Goal: Transaction & Acquisition: Purchase product/service

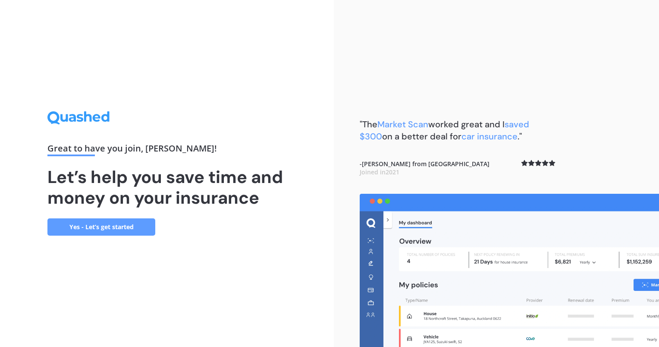
click at [88, 226] on link "Yes - Let’s get started" at bounding box center [101, 226] width 108 height 17
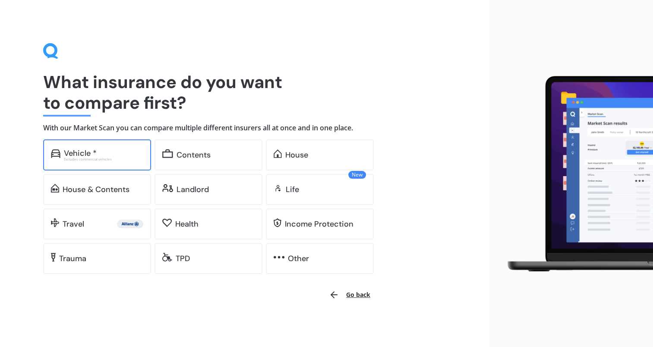
click at [82, 156] on div "Vehicle *" at bounding box center [80, 153] width 33 height 9
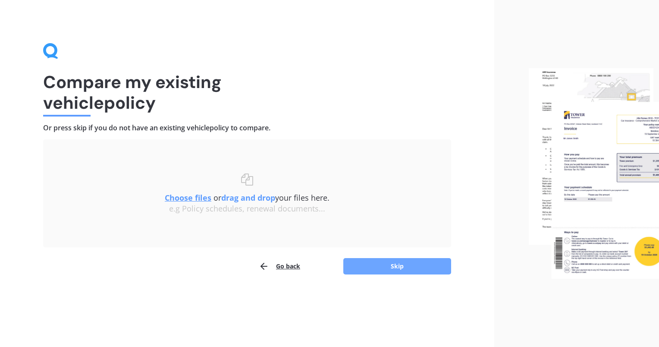
click at [397, 264] on button "Skip" at bounding box center [397, 266] width 108 height 16
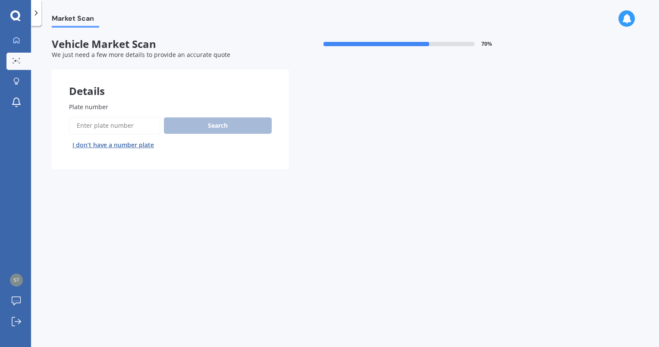
click at [209, 129] on div "Search I don’t have a number plate" at bounding box center [170, 133] width 203 height 35
click at [109, 127] on input "Plate number" at bounding box center [114, 125] width 91 height 18
type input "ndu24"
click at [215, 128] on button "Search" at bounding box center [218, 125] width 108 height 16
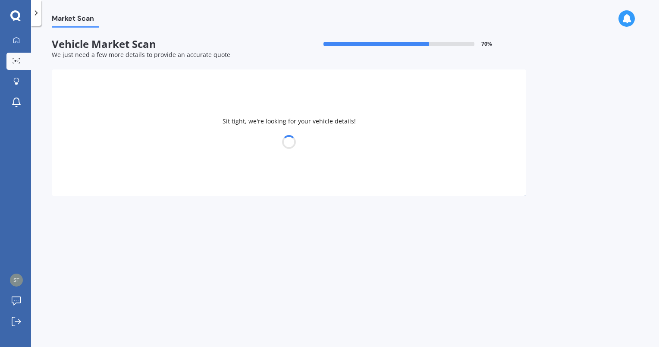
select select "MAZDA"
select select "3"
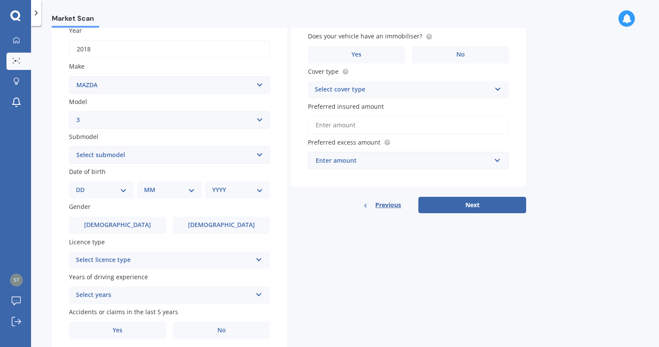
scroll to position [161, 0]
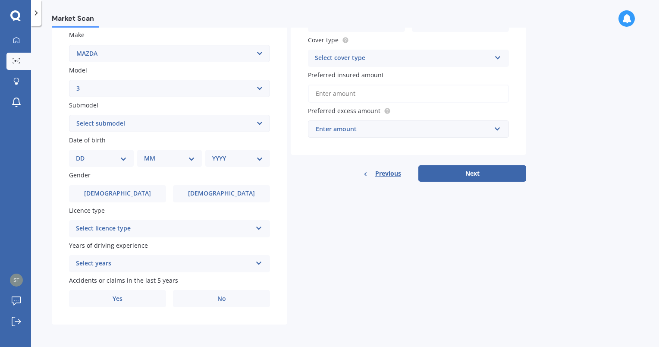
click at [122, 156] on select "DD 01 02 03 04 05 06 07 08 09 10 11 12 13 14 15 16 17 18 19 20 21 22 23 24 25 2…" at bounding box center [101, 158] width 51 height 9
select select "06"
click at [83, 154] on select "DD 01 02 03 04 05 06 07 08 09 10 11 12 13 14 15 16 17 18 19 20 21 22 23 24 25 2…" at bounding box center [101, 158] width 51 height 9
click at [162, 155] on select "MM 01 02 03 04 05 06 07 08 09 10 11 12" at bounding box center [170, 158] width 47 height 9
select select "07"
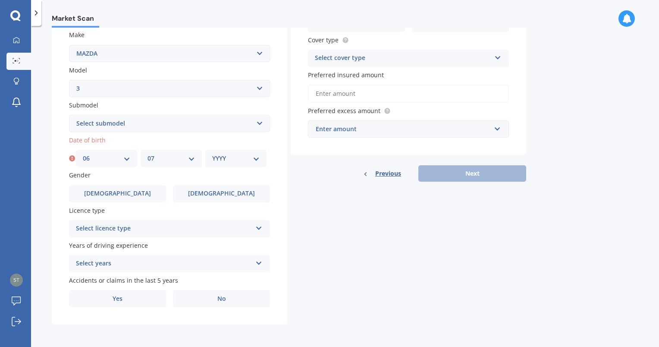
click at [147, 154] on select "MM 01 02 03 04 05 06 07 08 09 10 11 12" at bounding box center [170, 158] width 47 height 9
click at [240, 158] on select "YYYY 2025 2024 2023 2022 2021 2020 2019 2018 2017 2016 2015 2014 2013 2012 2011…" at bounding box center [235, 158] width 47 height 9
select select "2001"
click at [212, 154] on select "YYYY 2025 2024 2023 2022 2021 2020 2019 2018 2017 2016 2015 2014 2013 2012 2011…" at bounding box center [235, 158] width 47 height 9
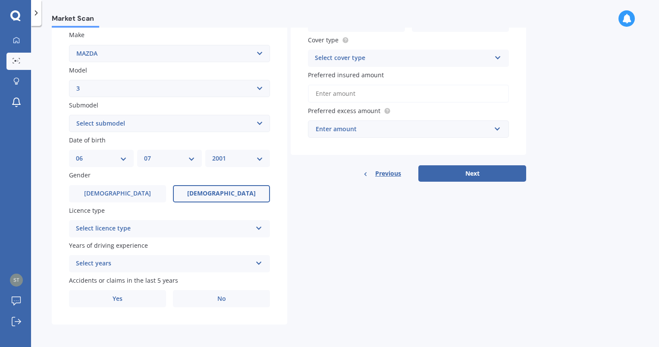
click at [228, 192] on span "[DEMOGRAPHIC_DATA]" at bounding box center [221, 193] width 69 height 7
click at [0, 0] on input "[DEMOGRAPHIC_DATA]" at bounding box center [0, 0] width 0 height 0
click at [238, 231] on div "Select licence type" at bounding box center [164, 228] width 176 height 10
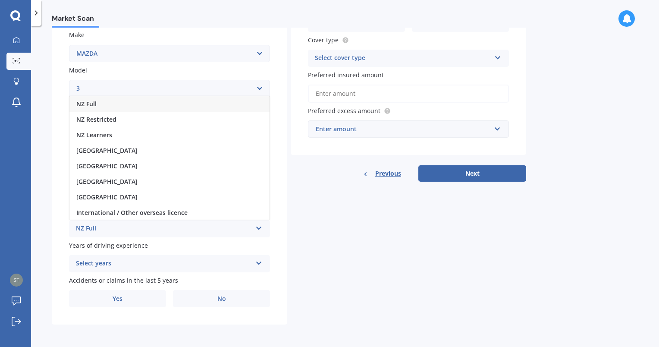
click at [199, 104] on div "NZ Full" at bounding box center [169, 104] width 200 height 16
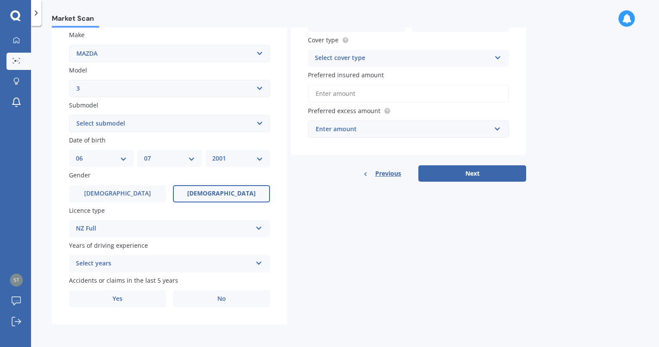
click at [257, 263] on icon at bounding box center [258, 261] width 7 height 6
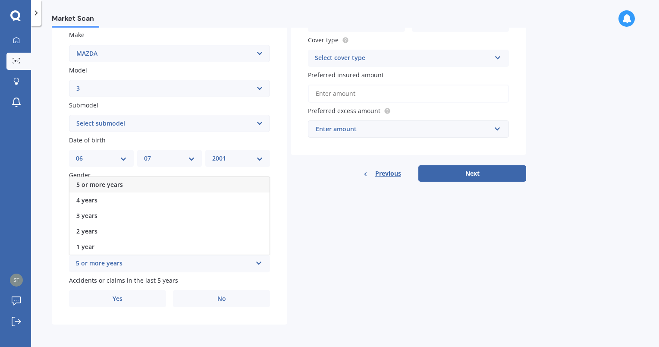
click at [123, 183] on div "5 or more years" at bounding box center [169, 185] width 200 height 16
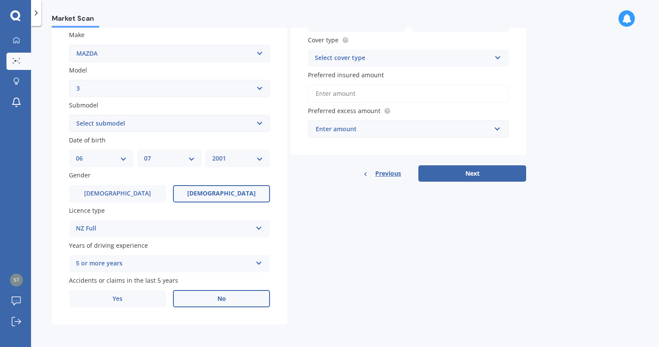
click at [220, 299] on span "No" at bounding box center [221, 298] width 9 height 7
click at [0, 0] on input "No" at bounding box center [0, 0] width 0 height 0
click at [495, 57] on icon at bounding box center [497, 56] width 7 height 6
click at [450, 75] on div "Comprehensive" at bounding box center [408, 75] width 200 height 16
click at [437, 94] on input "Preferred insured amount" at bounding box center [408, 94] width 201 height 18
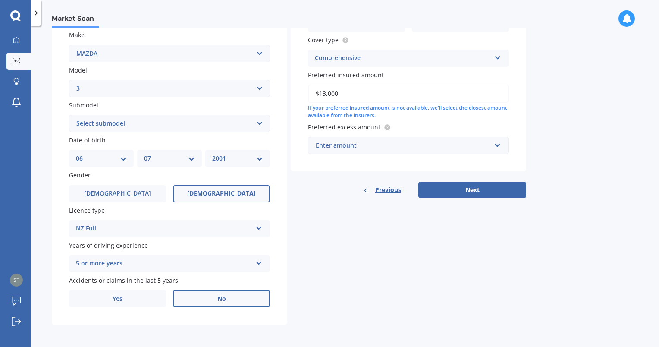
type input "$13,000"
click at [497, 146] on input "text" at bounding box center [405, 145] width 193 height 16
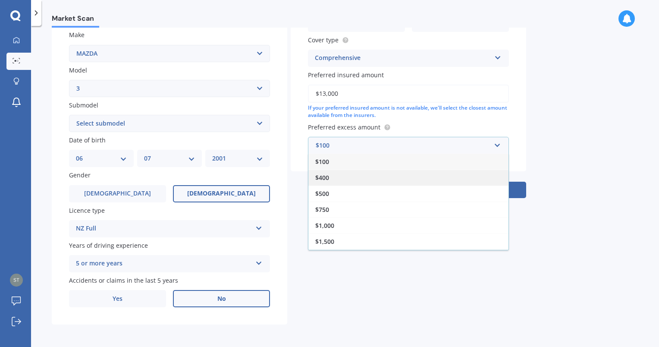
click at [336, 176] on div "$400" at bounding box center [408, 177] width 200 height 16
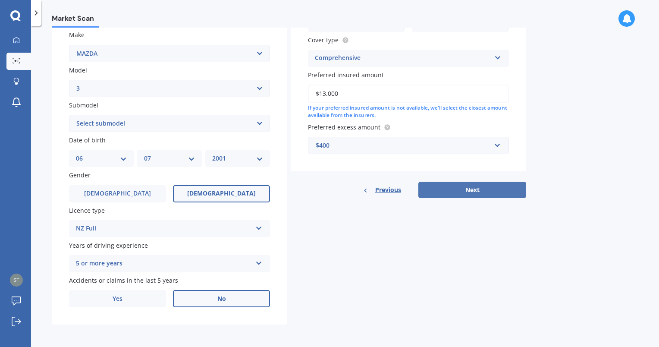
click at [472, 189] on button "Next" at bounding box center [472, 190] width 108 height 16
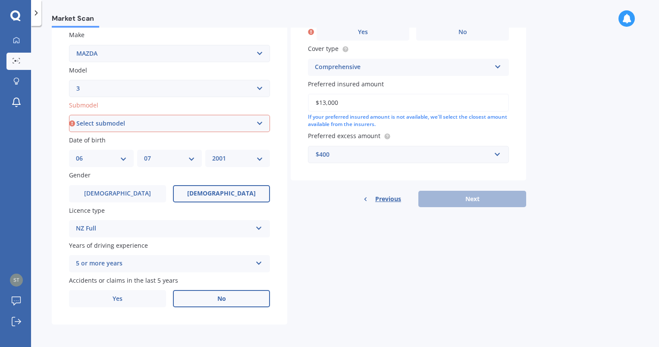
click at [260, 120] on select "Select submodel (all other) 2.0 GLX 2.0GSX Hatch MPS 2.3 6MT MPS Turbo SP22 LTD…" at bounding box center [169, 123] width 201 height 17
select select "(ALL OTHER)"
click at [69, 115] on select "Select submodel (all other) 2.0 GLX 2.0GSX Hatch MPS 2.3 6MT MPS Turbo SP22 LTD…" at bounding box center [169, 123] width 201 height 17
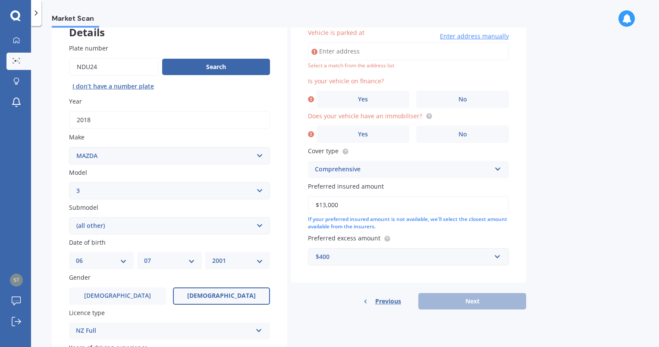
scroll to position [16, 0]
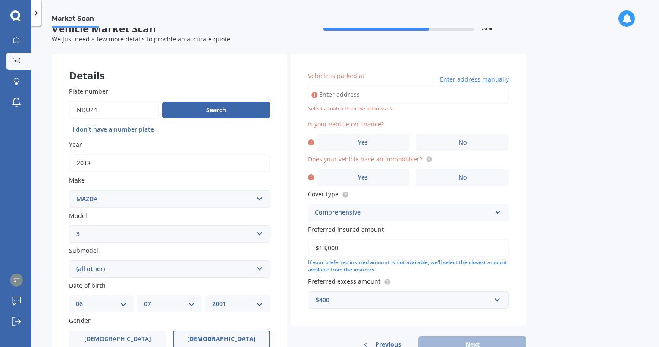
click at [347, 94] on input "Vehicle is parked at" at bounding box center [408, 94] width 201 height 18
type input "[STREET_ADDRESS]"
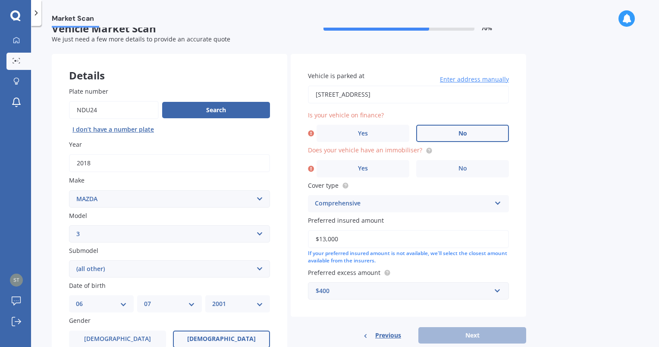
click at [457, 129] on label "No" at bounding box center [462, 133] width 93 height 17
click at [0, 0] on input "No" at bounding box center [0, 0] width 0 height 0
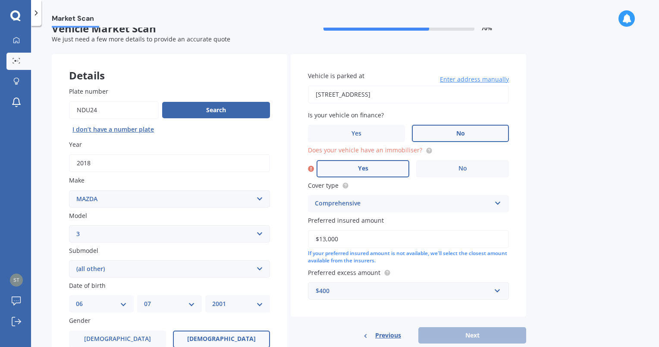
click at [367, 169] on label "Yes" at bounding box center [363, 168] width 93 height 17
click at [0, 0] on input "Yes" at bounding box center [0, 0] width 0 height 0
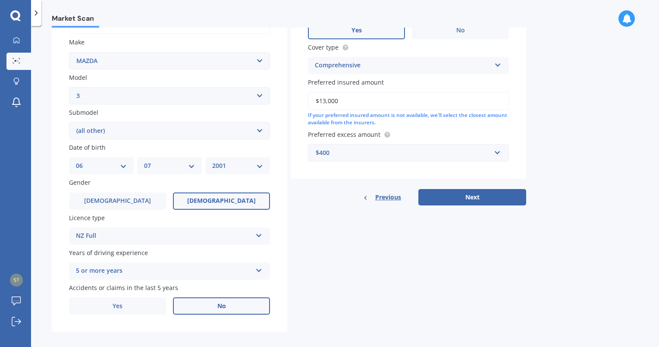
scroll to position [161, 0]
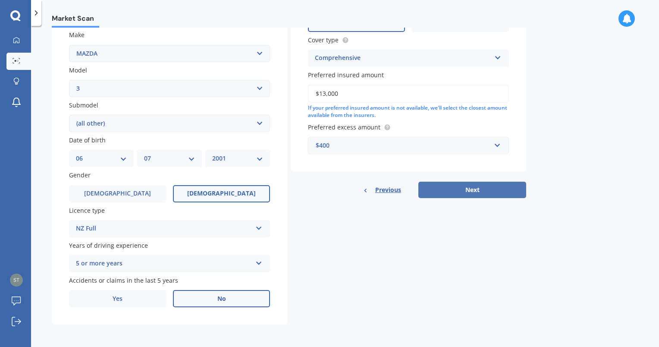
click at [467, 189] on button "Next" at bounding box center [472, 190] width 108 height 16
select select "06"
select select "07"
select select "2001"
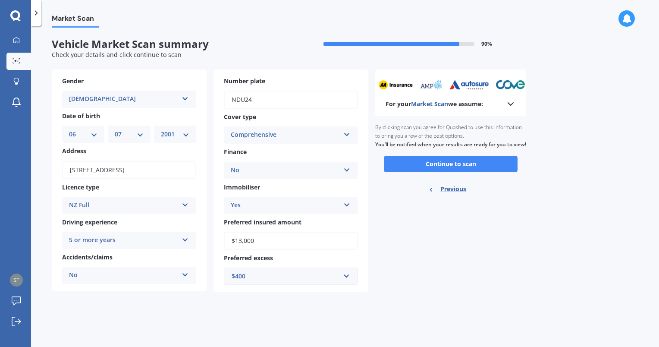
scroll to position [0, 0]
click at [455, 172] on button "Continue to scan" at bounding box center [451, 164] width 134 height 16
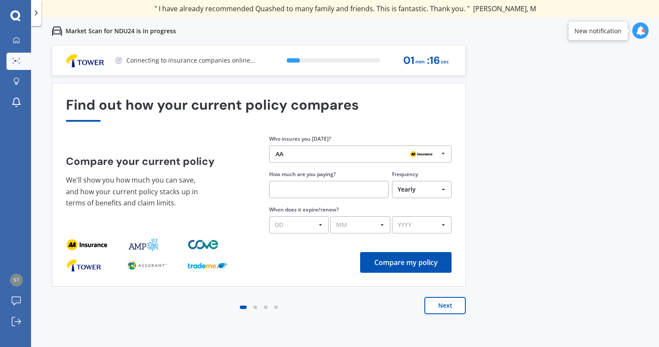
click at [442, 302] on button "Next" at bounding box center [444, 305] width 41 height 17
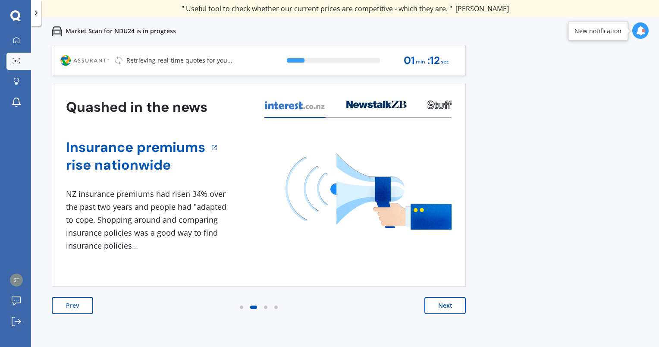
click at [442, 302] on button "Next" at bounding box center [444, 305] width 41 height 17
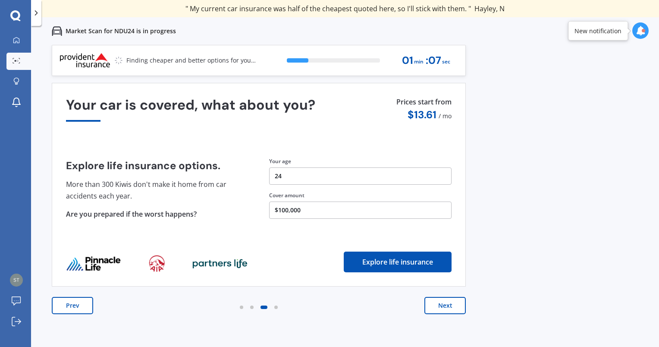
click at [442, 302] on button "Next" at bounding box center [444, 305] width 41 height 17
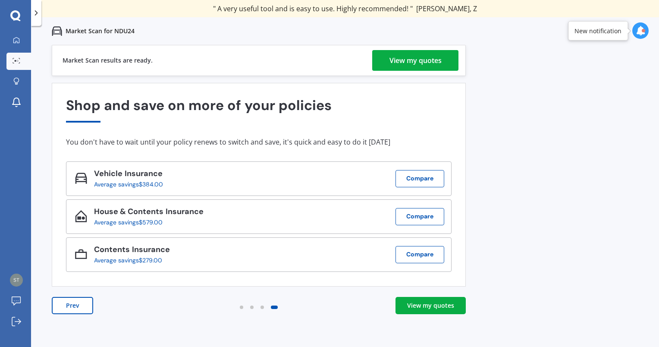
click at [413, 61] on div "View my quotes" at bounding box center [415, 60] width 52 height 21
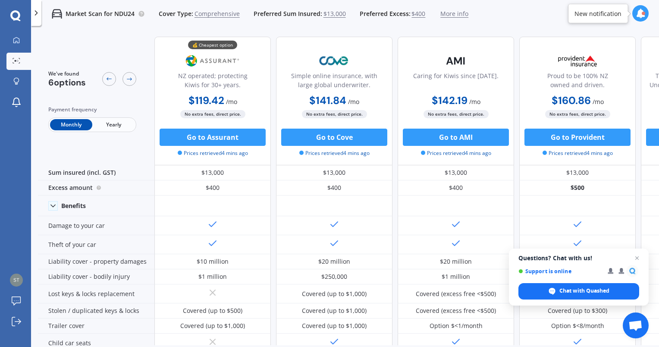
click at [113, 124] on span "Yearly" at bounding box center [113, 124] width 42 height 11
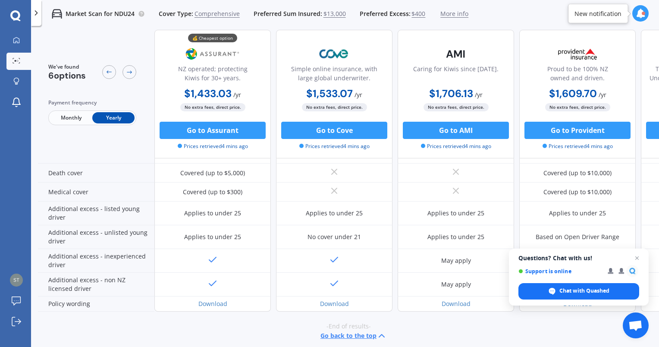
scroll to position [393, 0]
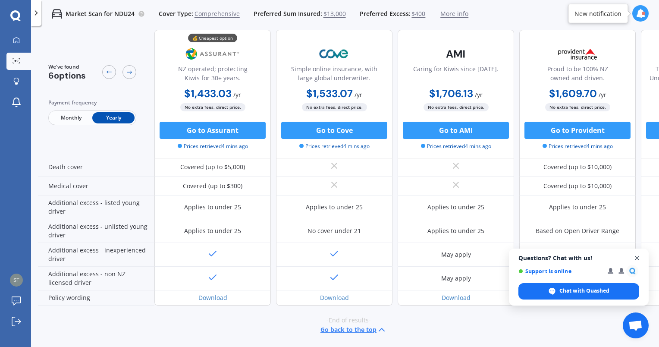
click at [637, 256] on span "Open chat" at bounding box center [637, 258] width 11 height 11
